Goal: Task Accomplishment & Management: Complete application form

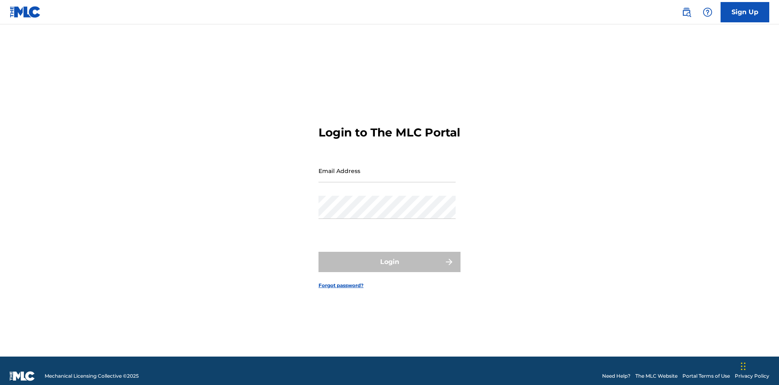
scroll to position [11, 0]
click at [745, 12] on link "Sign Up" at bounding box center [745, 12] width 49 height 20
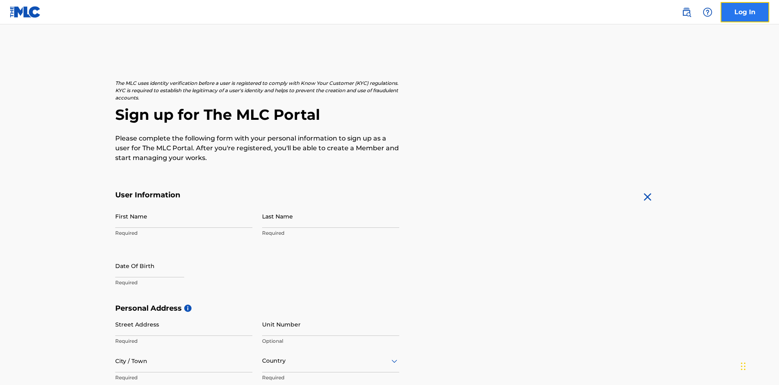
scroll to position [155, 0]
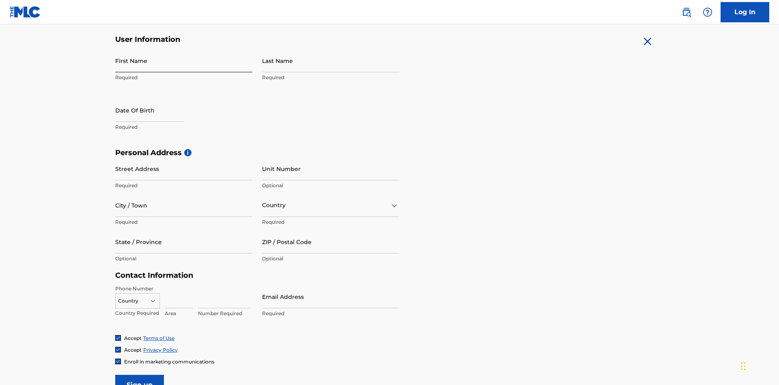
click at [184, 60] on input "First Name" at bounding box center [183, 60] width 137 height 23
type input "Krystal"
click at [331, 60] on input "Last Name" at bounding box center [330, 60] width 137 height 23
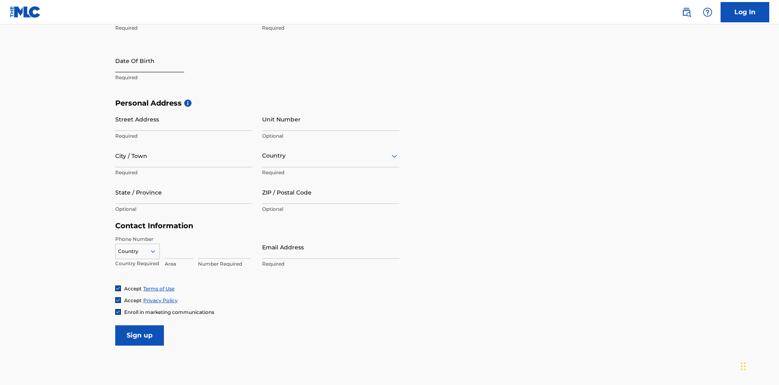
type input "Ribble"
click at [156, 61] on input "text" at bounding box center [149, 60] width 69 height 23
select select "8"
select select "2025"
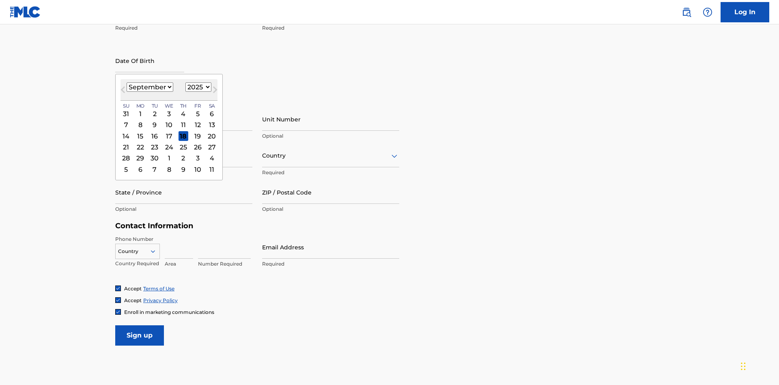
click at [149, 87] on select "January February March April May June July August September October November De…" at bounding box center [150, 86] width 47 height 9
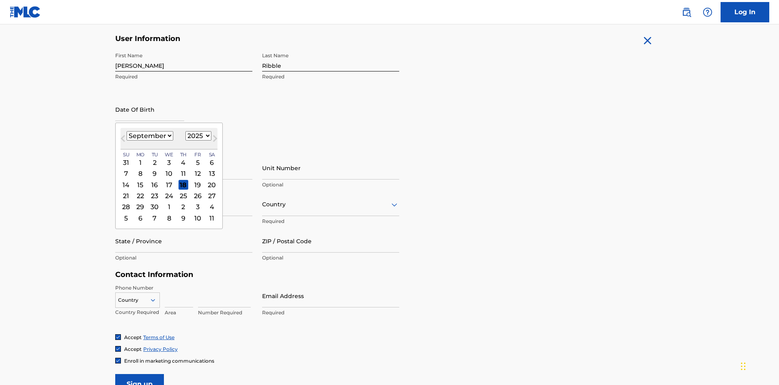
select select "0"
click at [197, 136] on select "1900 1901 1902 1903 1904 1905 1906 1907 1908 1909 1910 1911 1912 1913 1914 1915…" at bounding box center [199, 135] width 26 height 9
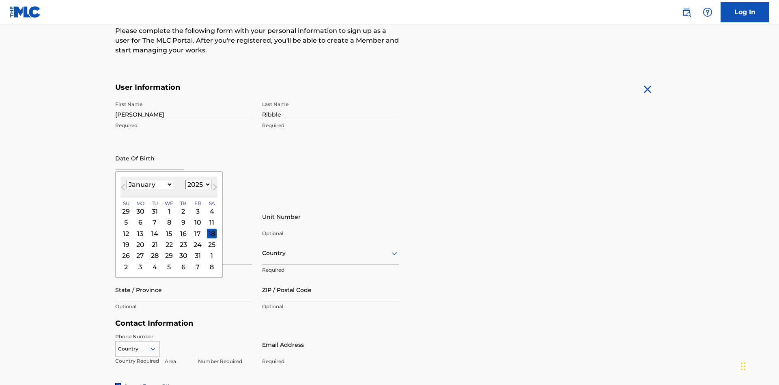
select select "1985"
click at [197, 184] on select "1900 1901 1902 1903 1904 1905 1906 1907 1908 1909 1910 1911 1912 1913 1914 1915…" at bounding box center [199, 184] width 26 height 9
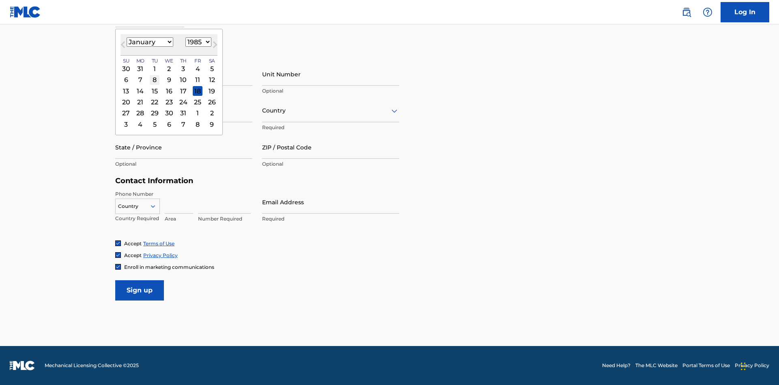
click at [154, 80] on div "8" at bounding box center [155, 80] width 10 height 10
type input "January 8 1985"
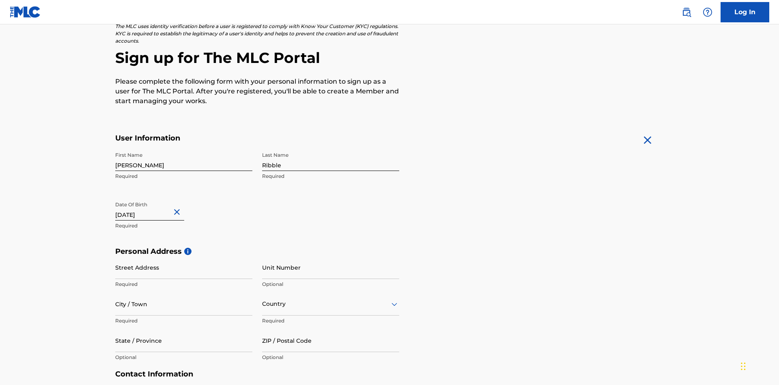
scroll to position [250, 0]
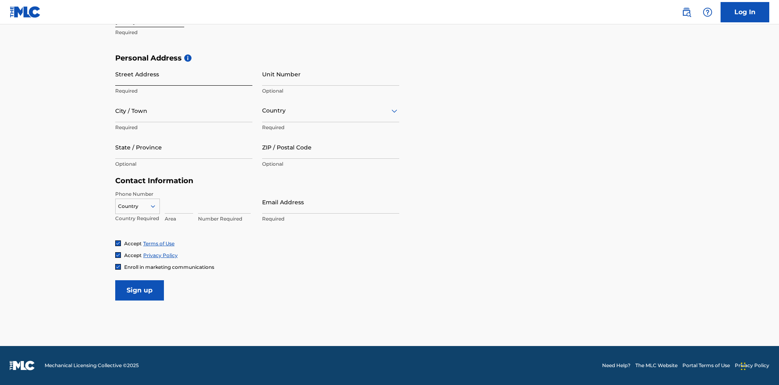
click at [184, 74] on input "Street Address" at bounding box center [183, 74] width 137 height 23
type input "9909 Elks Run Rd"
click at [184, 110] on input "City / Town" at bounding box center [183, 110] width 137 height 23
type input "Roseville"
click at [263, 110] on input "text" at bounding box center [263, 110] width 2 height 9
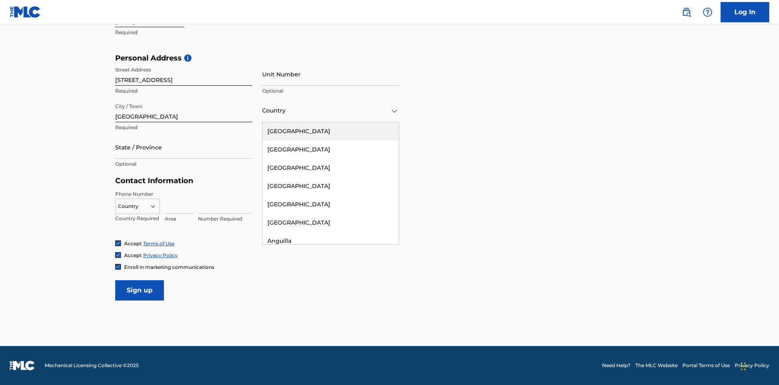
click at [331, 131] on div "United States" at bounding box center [331, 131] width 136 height 18
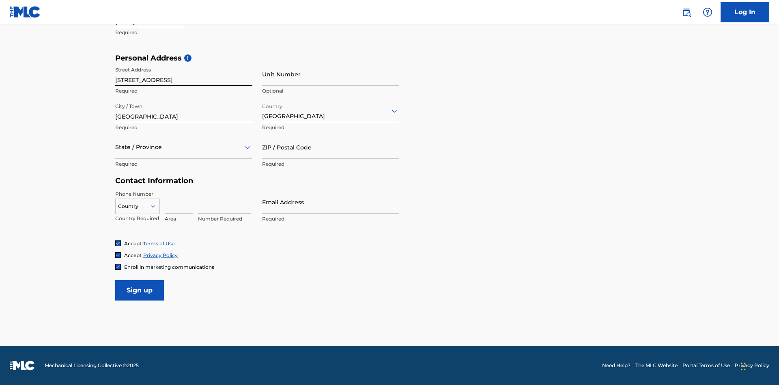
click at [184, 147] on div at bounding box center [183, 147] width 137 height 10
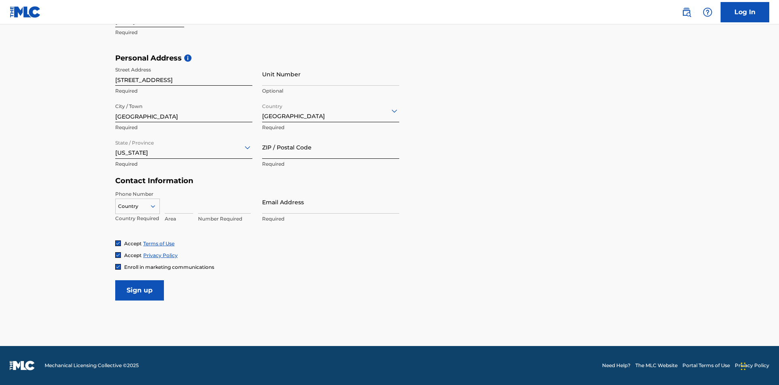
click at [331, 147] on input "ZIP / Postal Code" at bounding box center [330, 147] width 137 height 23
type input "43777"
click at [156, 206] on icon at bounding box center [152, 206] width 7 height 7
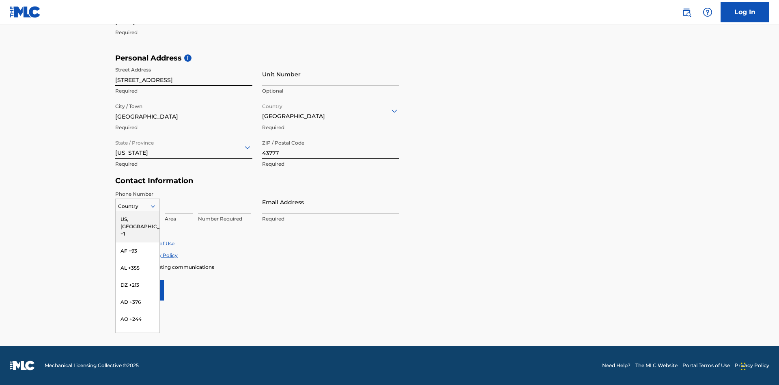
click at [138, 219] on div "US, [GEOGRAPHIC_DATA] +1" at bounding box center [138, 227] width 44 height 32
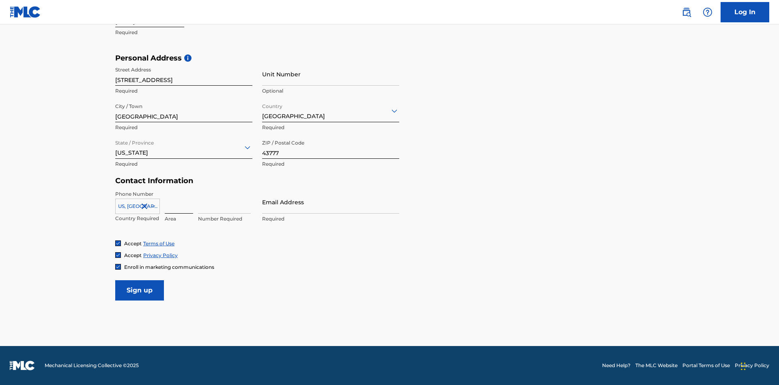
click at [179, 202] on input at bounding box center [179, 201] width 28 height 23
type input "740"
click at [225, 202] on input at bounding box center [224, 201] width 53 height 23
type input "8086351"
click at [331, 202] on input "Email Address" at bounding box center [330, 201] width 137 height 23
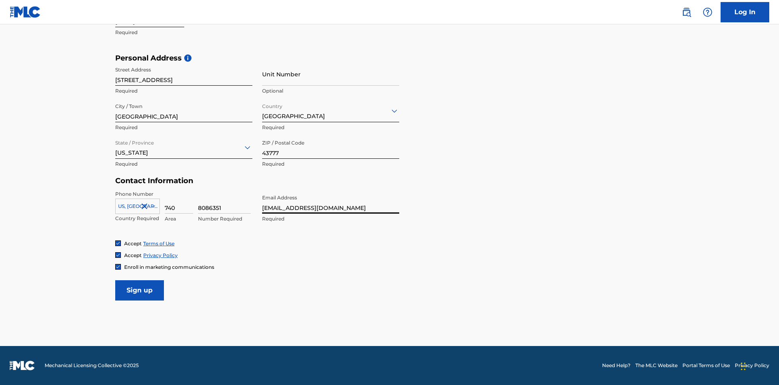
scroll to position [0, 26]
type input "[EMAIL_ADDRESS][DOMAIN_NAME]"
click at [140, 290] on input "Sign up" at bounding box center [139, 290] width 49 height 20
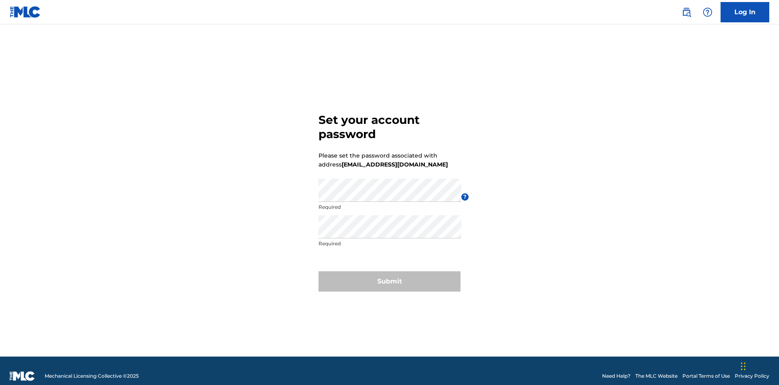
scroll to position [11, 0]
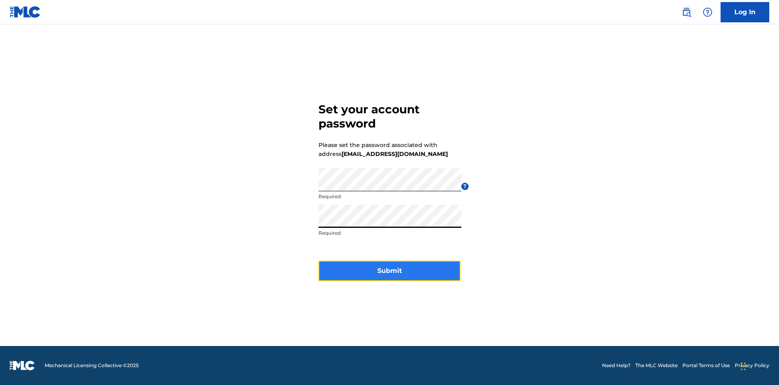
click at [390, 276] on button "Submit" at bounding box center [390, 271] width 142 height 20
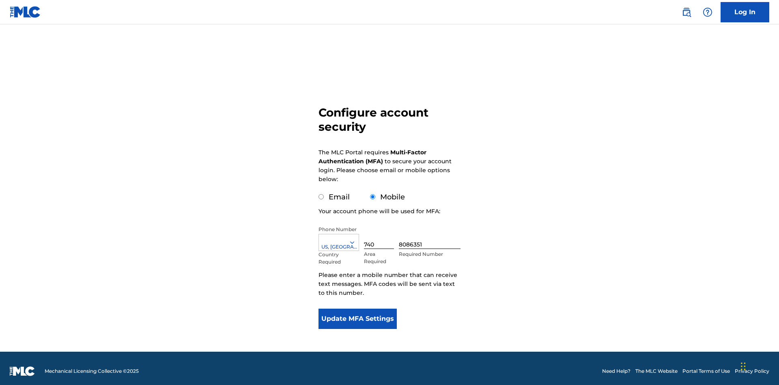
scroll to position [8, 0]
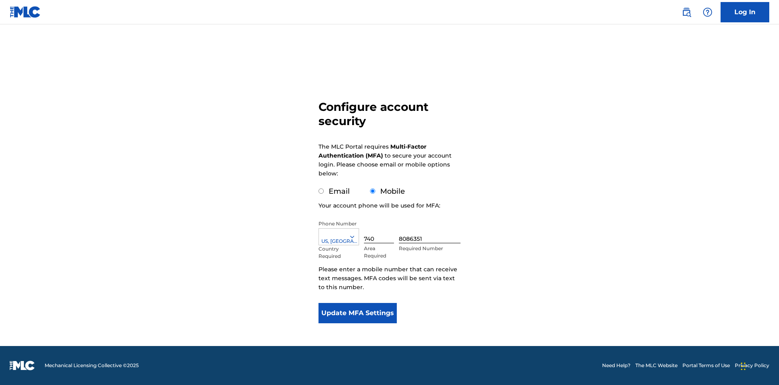
click at [373, 191] on input "Mobile" at bounding box center [372, 190] width 5 height 5
click at [356, 237] on icon at bounding box center [352, 236] width 7 height 7
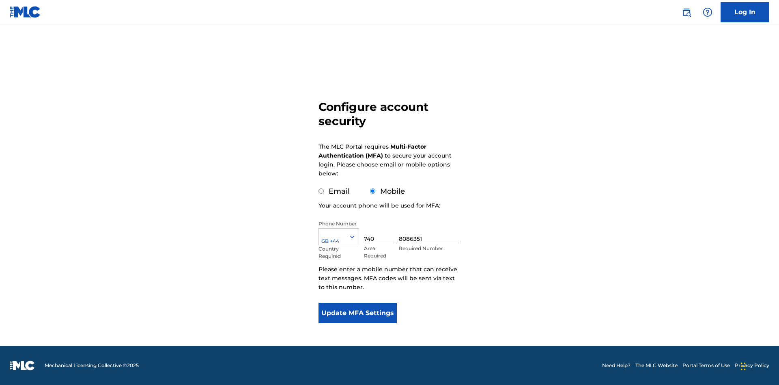
click at [381, 231] on input "740" at bounding box center [379, 231] width 30 height 23
type input "749"
click at [432, 231] on input "8086351" at bounding box center [430, 231] width 62 height 23
type input "2881350"
click at [358, 313] on button "Update MFA Settings" at bounding box center [358, 313] width 78 height 20
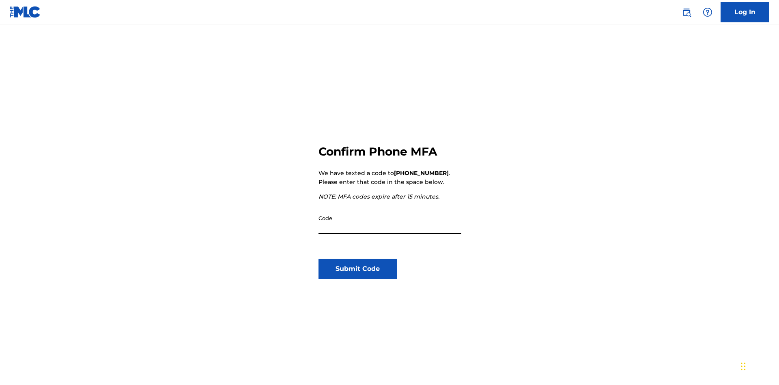
scroll to position [84, 0]
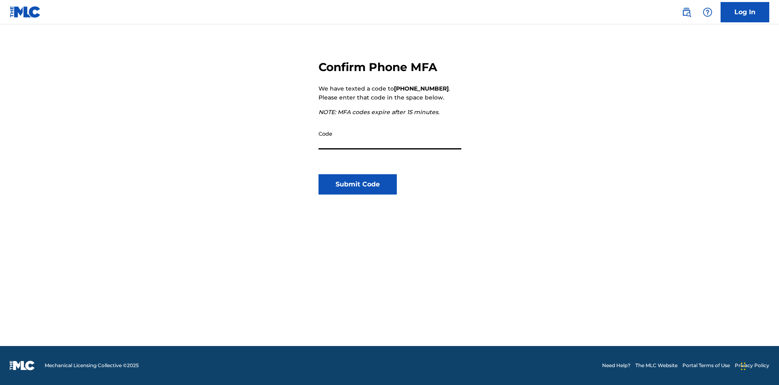
click at [390, 138] on input "Code" at bounding box center [390, 137] width 143 height 23
type input "933967"
click at [358, 184] on button "Submit Code" at bounding box center [358, 184] width 78 height 20
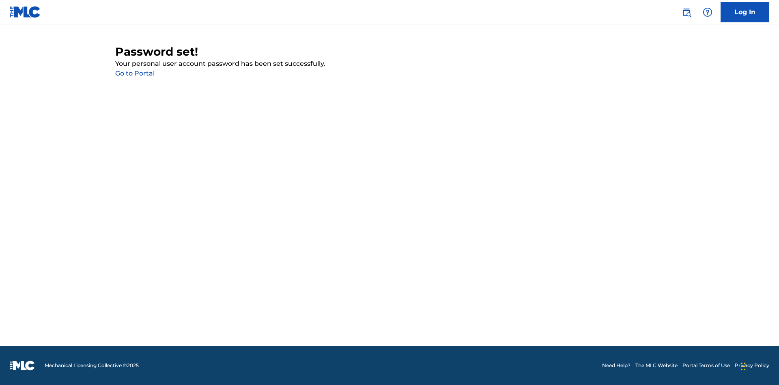
click at [135, 73] on link "Go to Portal" at bounding box center [134, 73] width 39 height 8
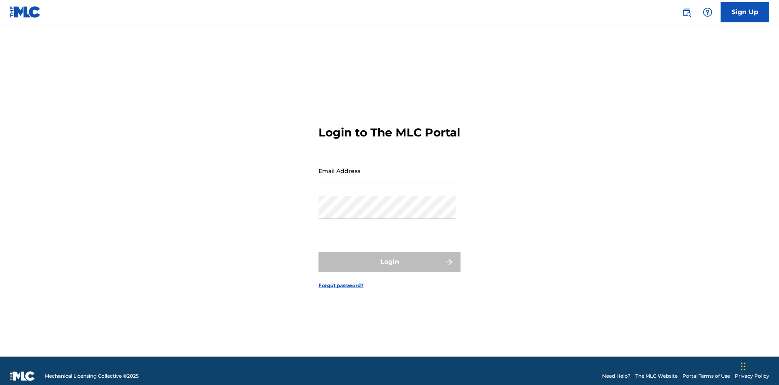
scroll to position [11, 0]
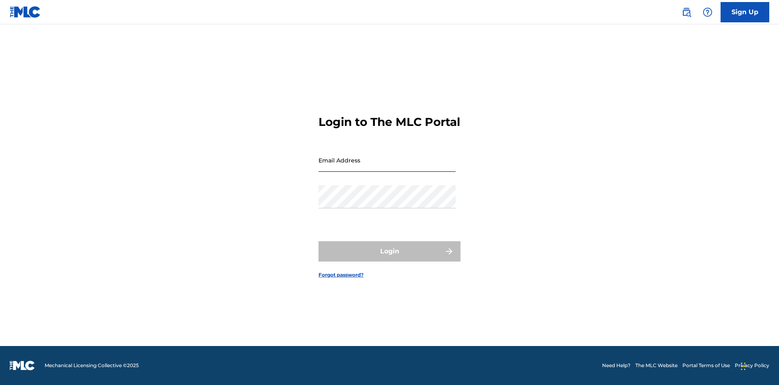
click at [387, 167] on input "Email Address" at bounding box center [387, 160] width 137 height 23
type input "[EMAIL_ADDRESS][DOMAIN_NAME]"
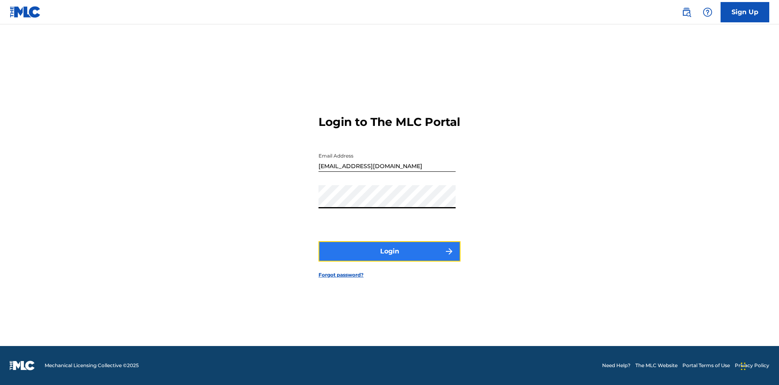
click at [390, 258] on button "Login" at bounding box center [390, 251] width 142 height 20
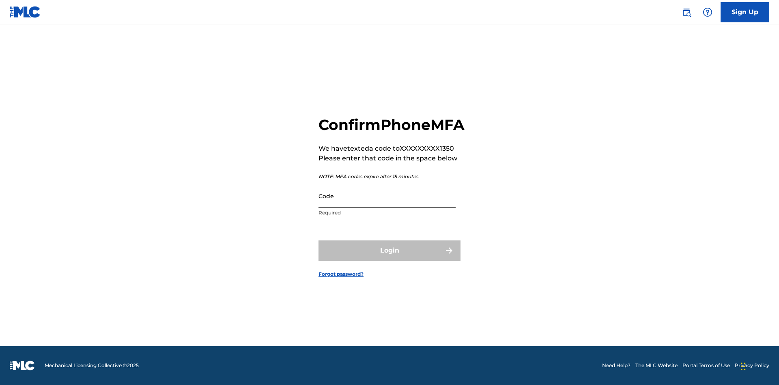
click at [387, 205] on input "Code" at bounding box center [387, 195] width 137 height 23
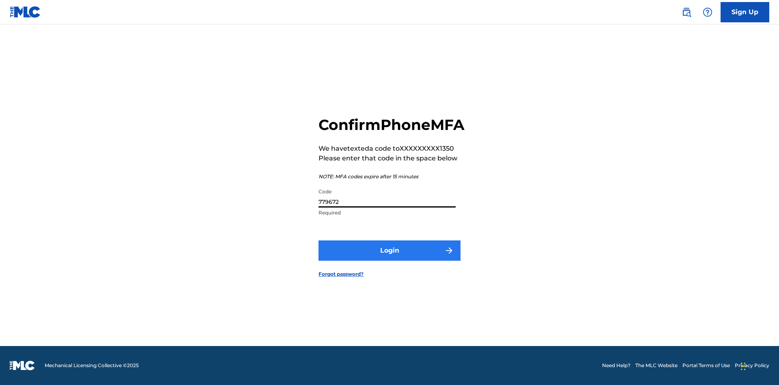
type input "779672"
click at [390, 259] on button "Login" at bounding box center [390, 250] width 142 height 20
